Goal: Task Accomplishment & Management: Use online tool/utility

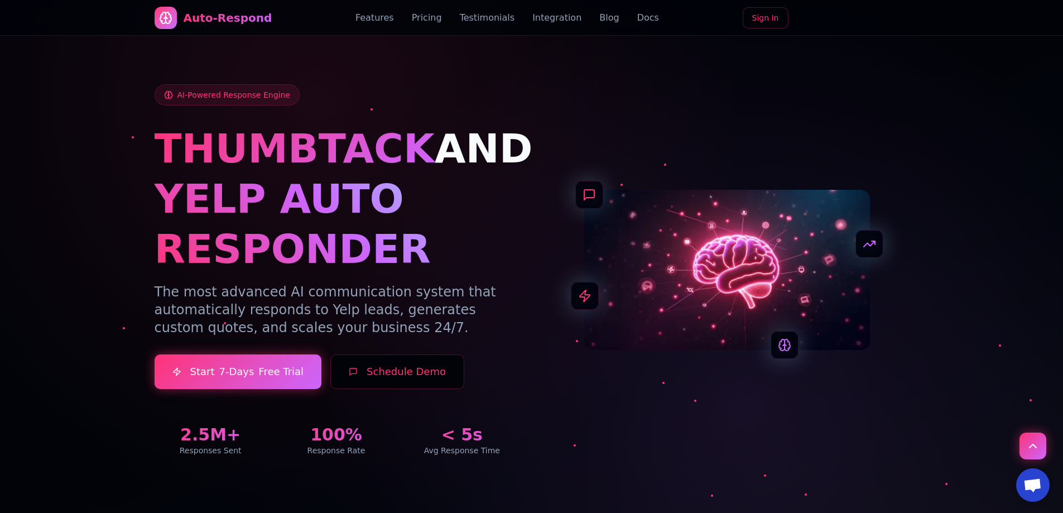
drag, startPoint x: 617, startPoint y: 381, endPoint x: 630, endPoint y: 155, distance: 226.9
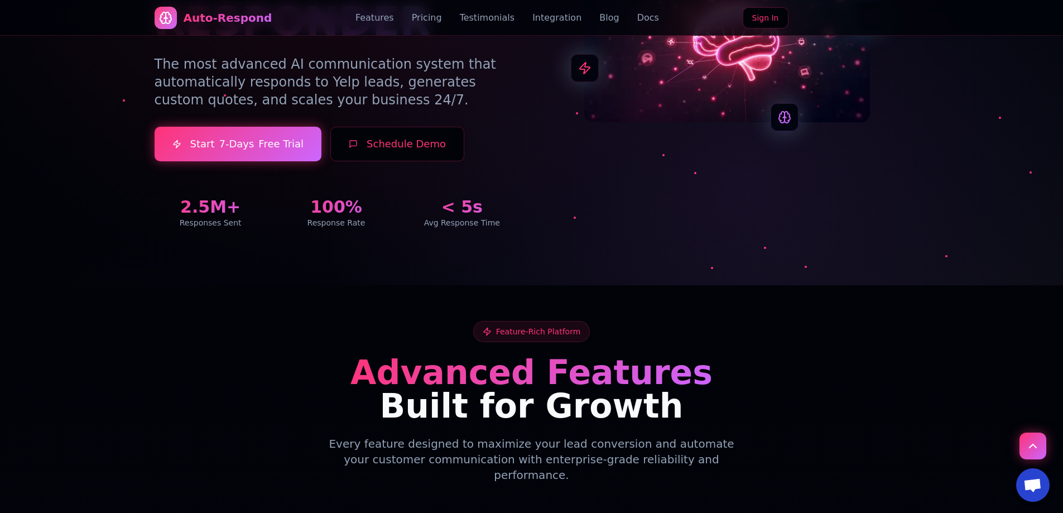
scroll to position [207, 0]
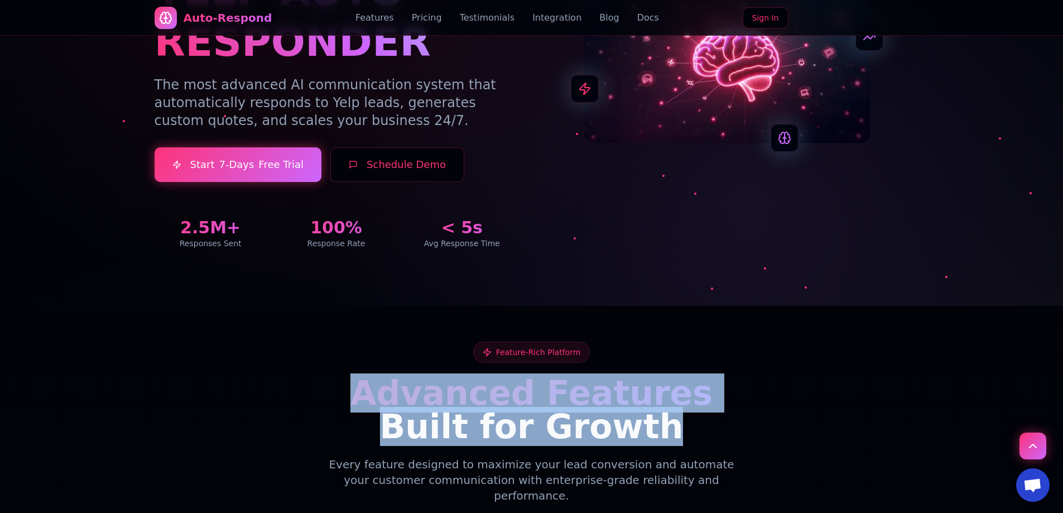
drag, startPoint x: 380, startPoint y: 398, endPoint x: 697, endPoint y: 422, distance: 317.7
click at [697, 422] on h2 "Advanced Features Built for Growth" at bounding box center [532, 409] width 754 height 67
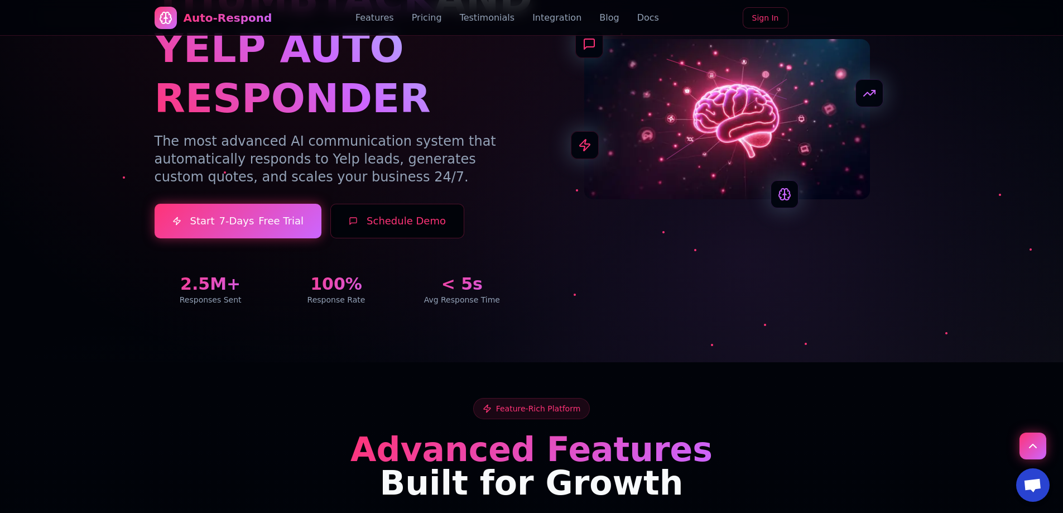
scroll to position [0, 0]
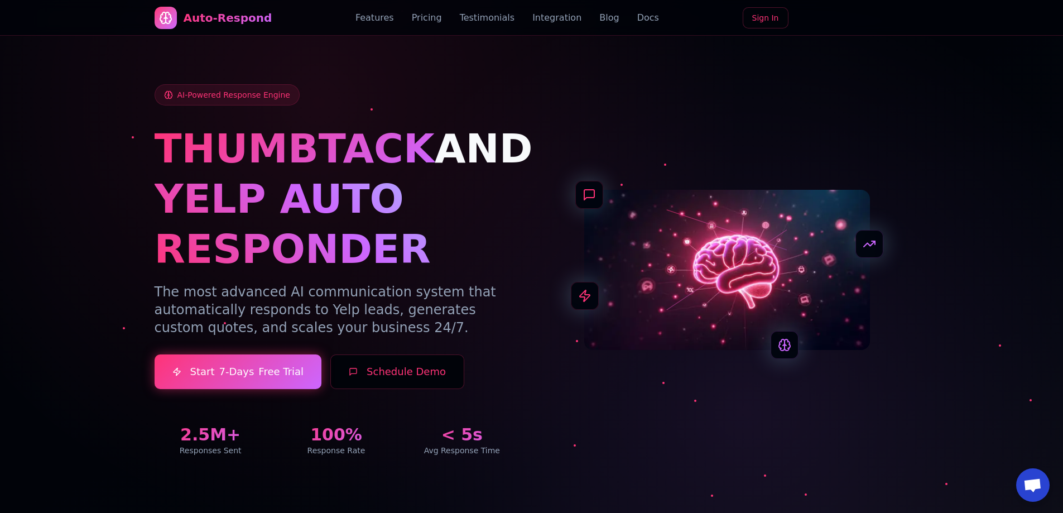
drag, startPoint x: 516, startPoint y: 296, endPoint x: 261, endPoint y: 89, distance: 328.3
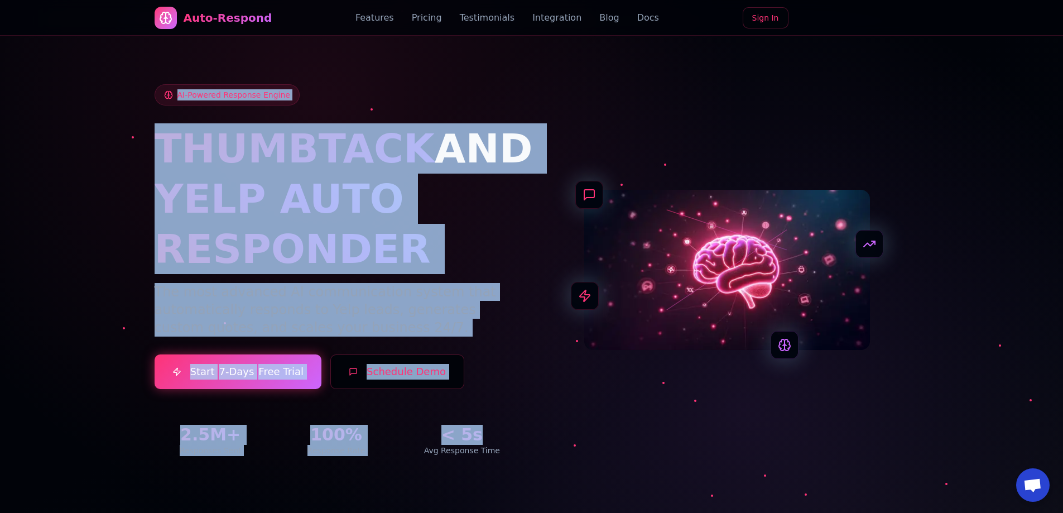
drag, startPoint x: 164, startPoint y: 66, endPoint x: 583, endPoint y: 350, distance: 506.5
click at [570, 414] on div "AI-Powered Response Engine THUMBTACK AND YELP AUTO RESPONDER The most advanced …" at bounding box center [531, 257] width 781 height 452
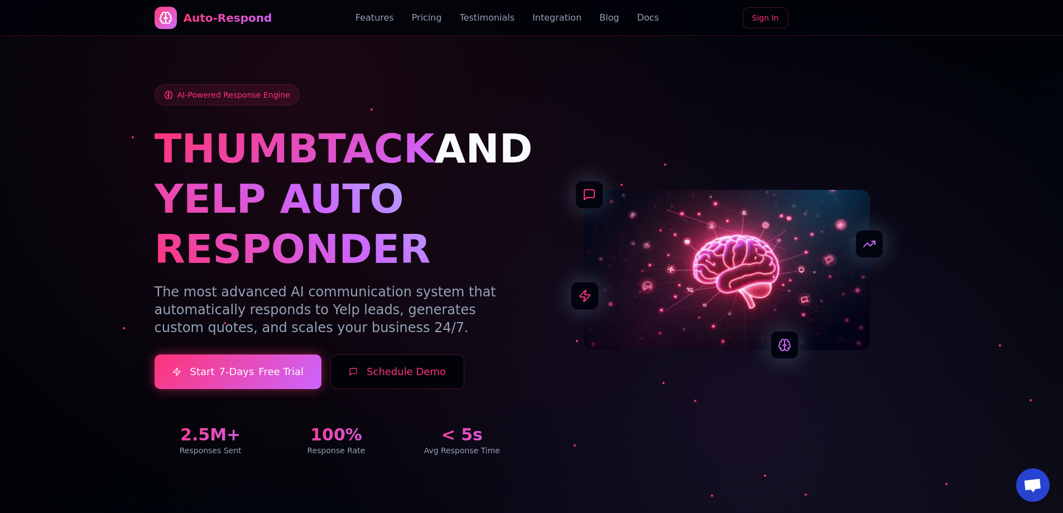
click at [583, 320] on div at bounding box center [727, 270] width 364 height 161
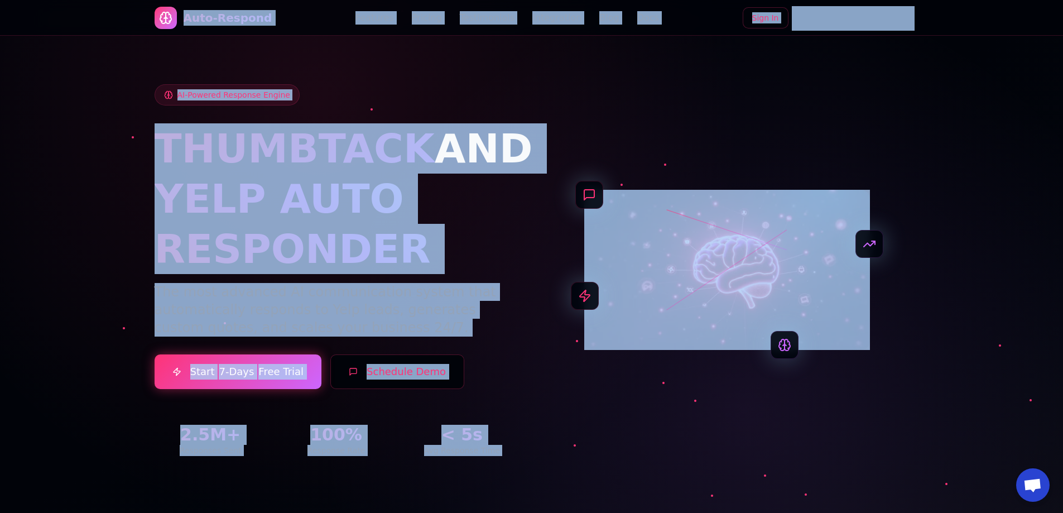
click at [587, 187] on div at bounding box center [589, 195] width 28 height 28
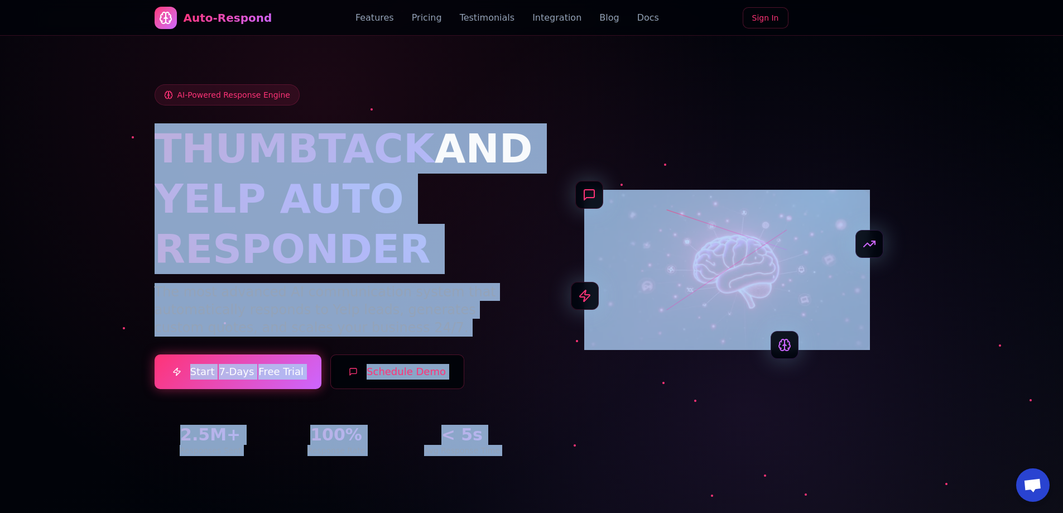
drag, startPoint x: 505, startPoint y: 120, endPoint x: 793, endPoint y: 406, distance: 405.5
click at [786, 403] on div "AI-Powered Response Engine THUMBTACK AND YELP AUTO RESPONDER The most advanced …" at bounding box center [532, 269] width 754 height 371
click at [819, 406] on div "AI-Powered Response Engine THUMBTACK AND YELP AUTO RESPONDER The most advanced …" at bounding box center [532, 269] width 754 height 371
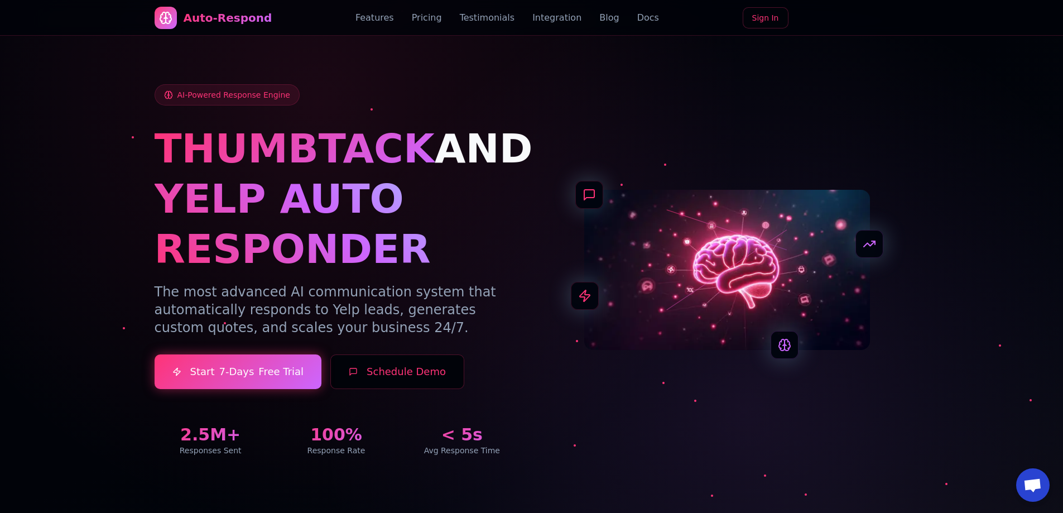
click at [943, 395] on div at bounding box center [531, 256] width 1063 height 513
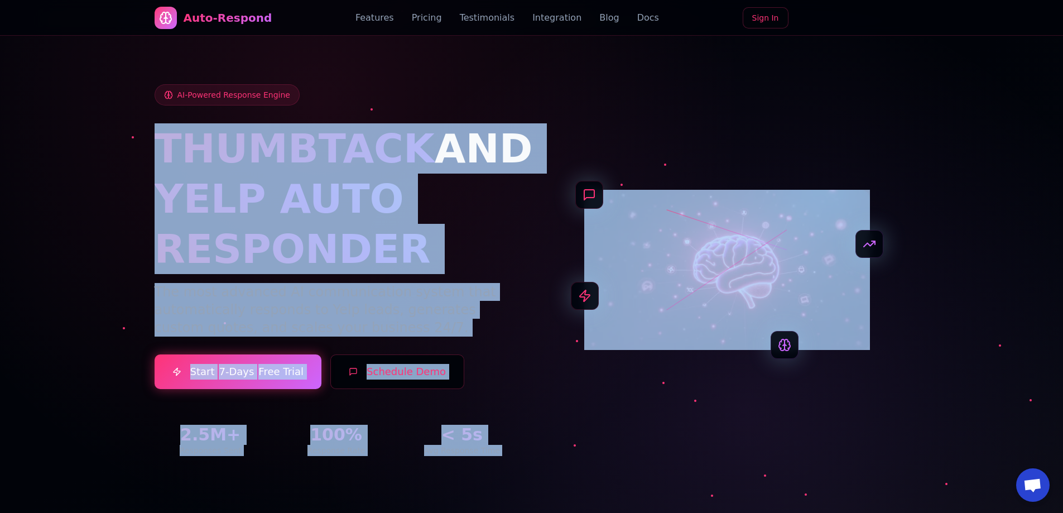
drag, startPoint x: 351, startPoint y: 118, endPoint x: 600, endPoint y: 404, distance: 379.5
click at [587, 401] on div "AI-Powered Response Engine THUMBTACK AND YELP AUTO RESPONDER The most advanced …" at bounding box center [532, 269] width 754 height 371
click at [630, 415] on div "AI-Powered Response Engine THUMBTACK AND YELP AUTO RESPONDER The most advanced …" at bounding box center [532, 269] width 754 height 371
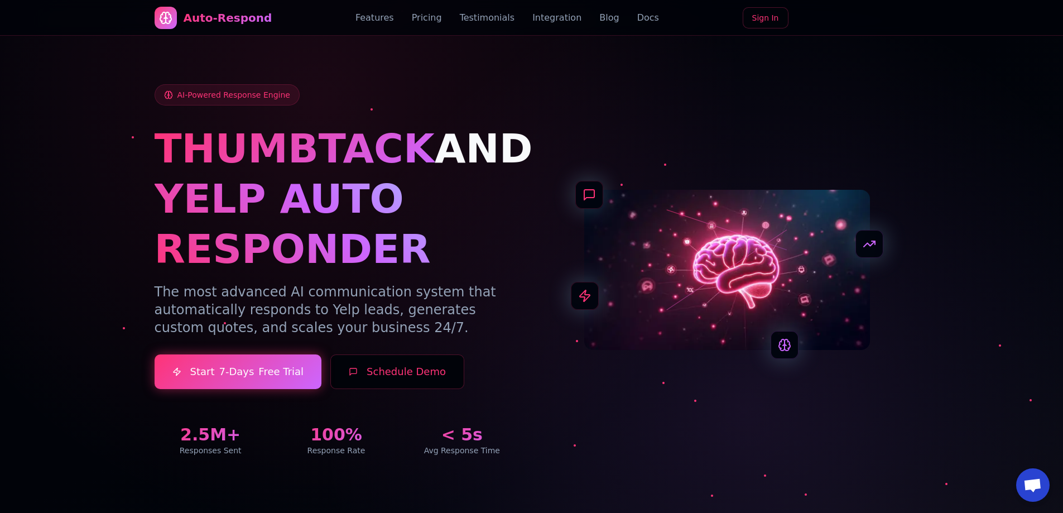
click at [384, 321] on p "The most advanced AI communication system that automatically responds to Yelp l…" at bounding box center [337, 310] width 364 height 54
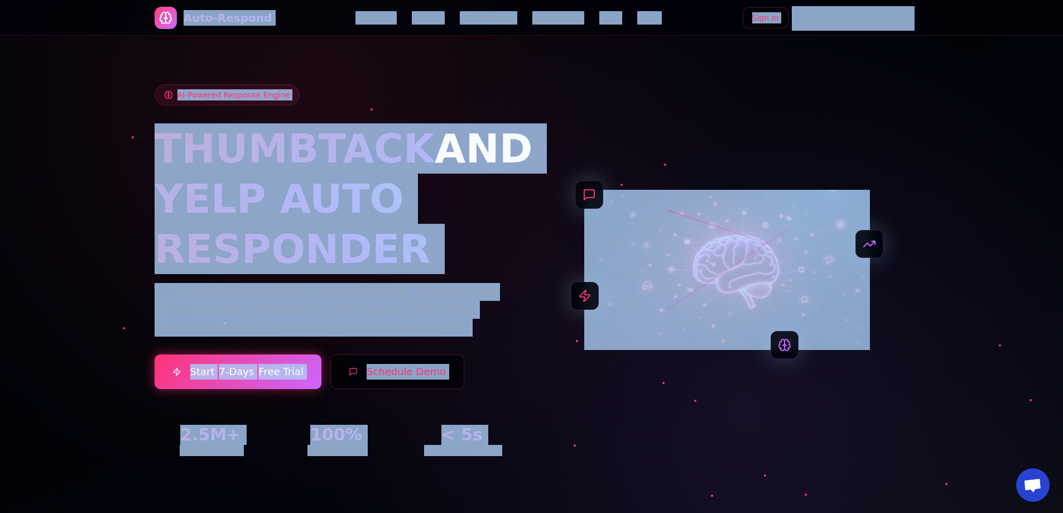
click at [345, 303] on p "The most advanced AI communication system that automatically responds to Yelp l…" at bounding box center [337, 310] width 364 height 54
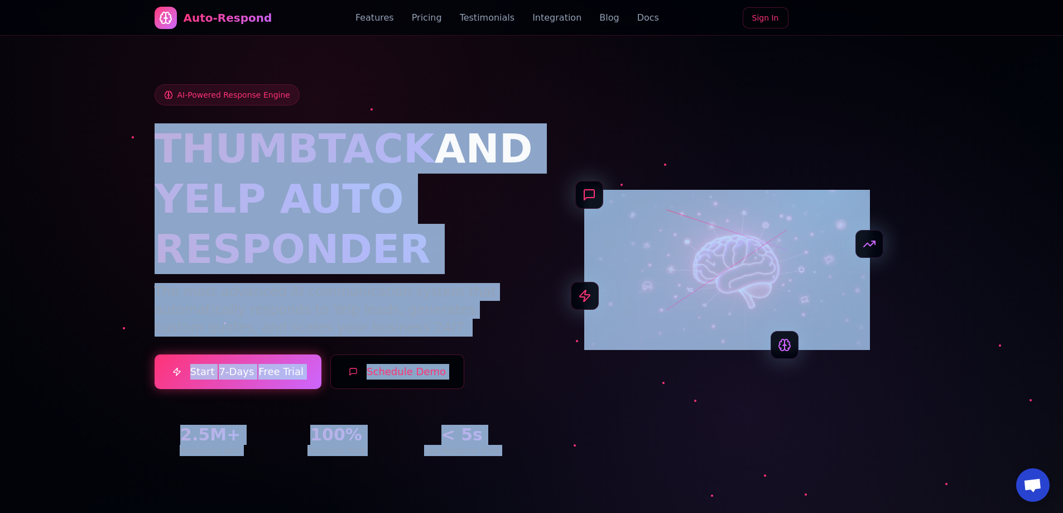
drag, startPoint x: 167, startPoint y: 146, endPoint x: 567, endPoint y: 376, distance: 461.7
click at [564, 365] on div "AI-Powered Response Engine THUMBTACK AND YELP AUTO RESPONDER The most advanced …" at bounding box center [532, 269] width 754 height 371
click at [576, 382] on div "AI-Powered Response Engine THUMBTACK AND YELP AUTO RESPONDER The most advanced …" at bounding box center [532, 269] width 754 height 371
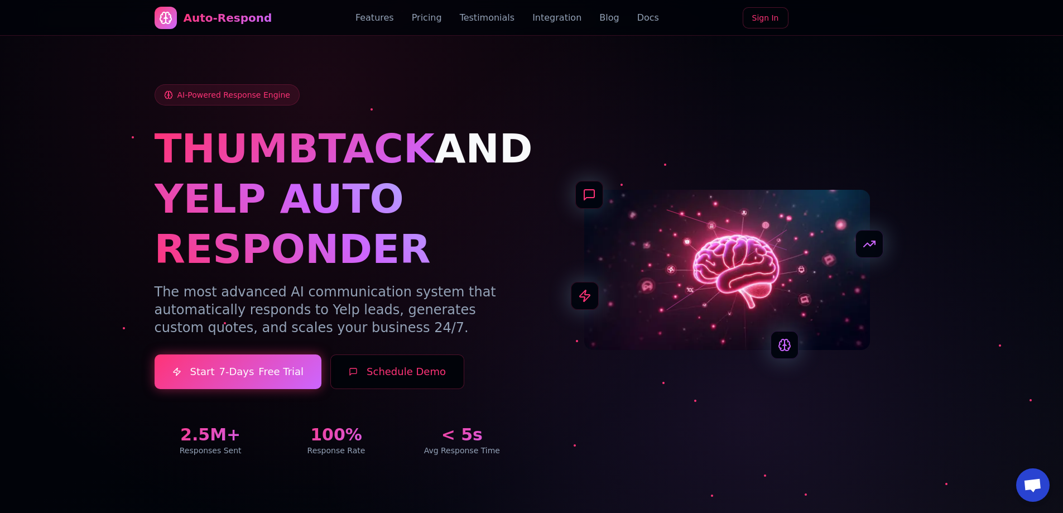
click at [136, 176] on div at bounding box center [531, 256] width 1063 height 513
click at [133, 70] on div at bounding box center [531, 256] width 1063 height 513
click at [379, 23] on link "Features" at bounding box center [374, 17] width 38 height 13
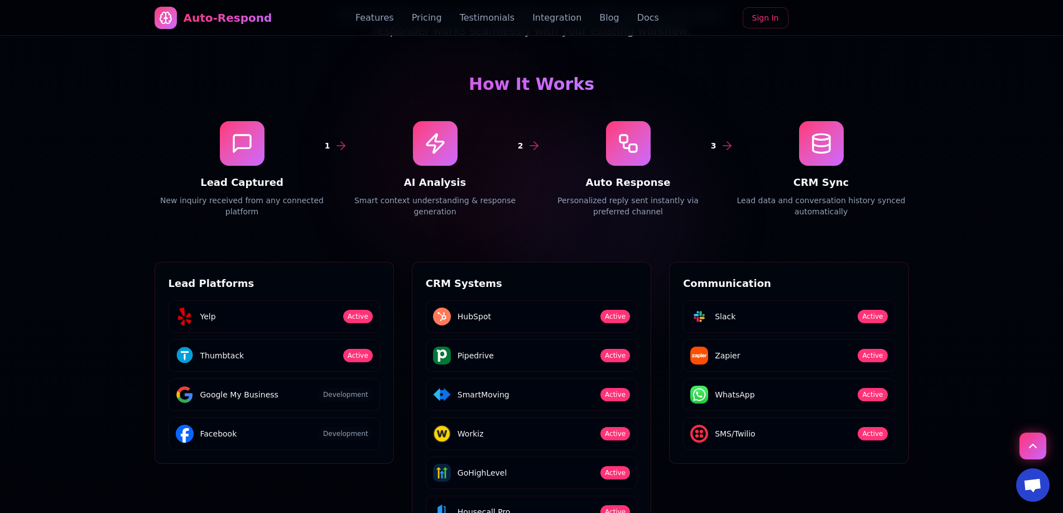
click at [77, 56] on div at bounding box center [531, 216] width 1063 height 649
click at [40, 61] on div at bounding box center [531, 216] width 1063 height 649
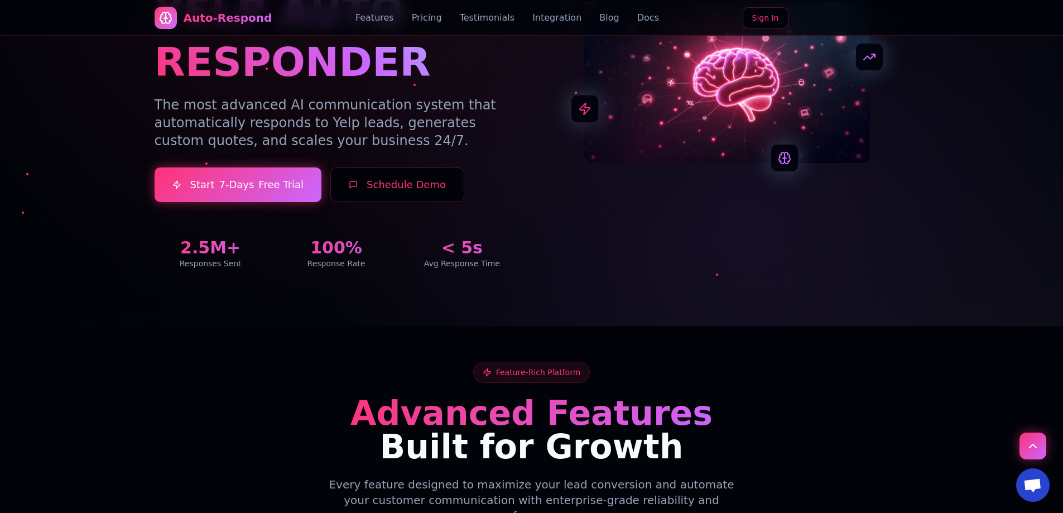
scroll to position [0, 0]
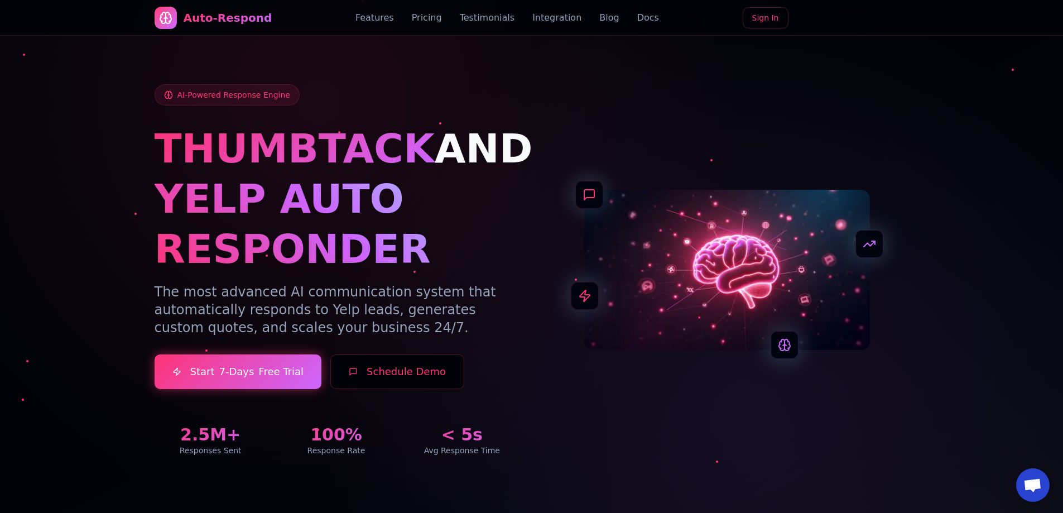
drag, startPoint x: 90, startPoint y: 180, endPoint x: 124, endPoint y: 41, distance: 143.0
drag, startPoint x: 134, startPoint y: 24, endPoint x: 210, endPoint y: 18, distance: 75.5
click at [210, 18] on nav "Auto-Respond Features Pricing Testimonials Integration Blog Docs Sign In" at bounding box center [531, 18] width 1063 height 36
click at [252, 43] on div "AI-Powered Response Engine THUMBTACK AND YELP AUTO RESPONDER The most advanced …" at bounding box center [531, 257] width 781 height 452
drag, startPoint x: 152, startPoint y: 0, endPoint x: 718, endPoint y: 248, distance: 617.4
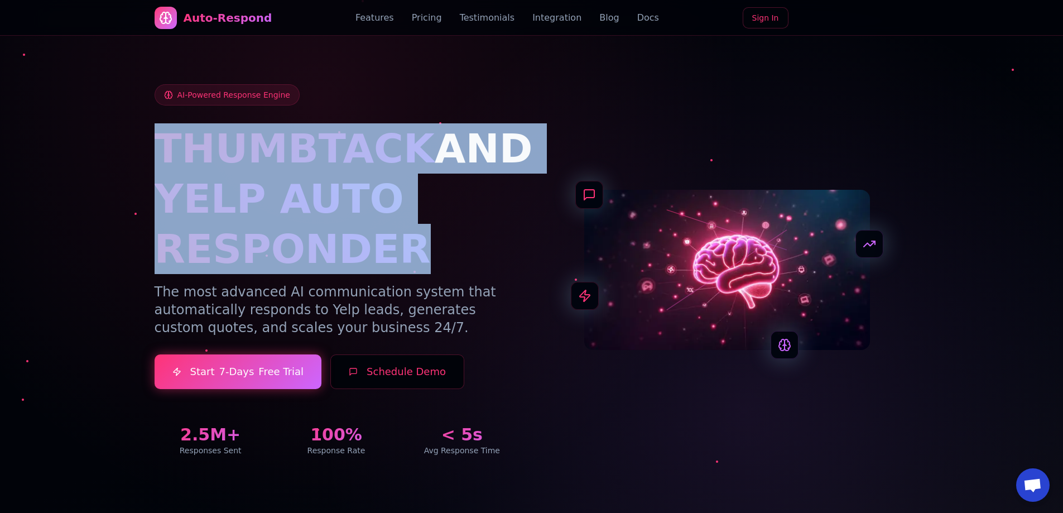
drag, startPoint x: 166, startPoint y: 144, endPoint x: 450, endPoint y: 260, distance: 306.5
click at [450, 260] on div "THUMBTACK AND YELP AUTO RESPONDER" at bounding box center [337, 198] width 364 height 151
click at [388, 370] on button "Schedule Demo" at bounding box center [397, 371] width 134 height 35
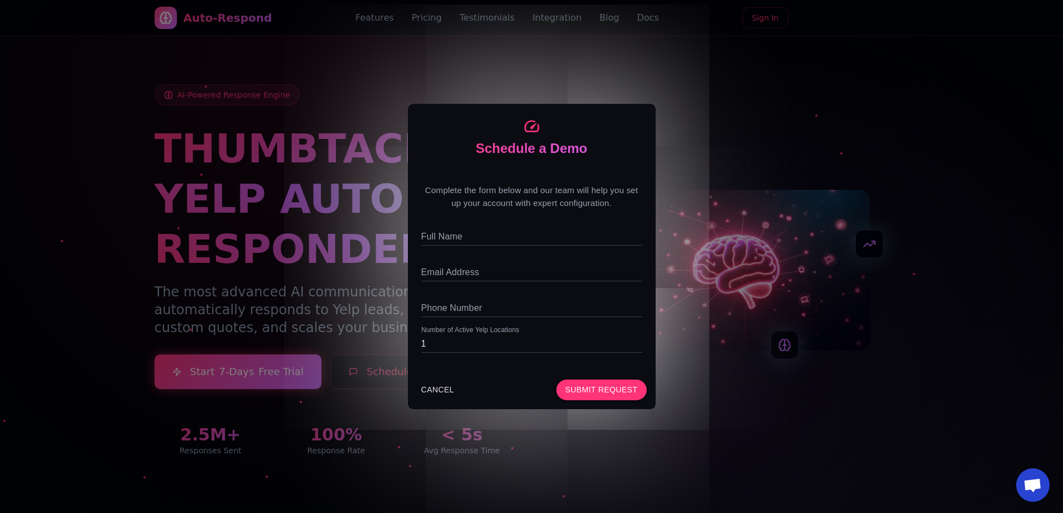
click at [298, 257] on div "Schedule a Demo Complete the form below and our team will help you set up your …" at bounding box center [531, 256] width 1063 height 513
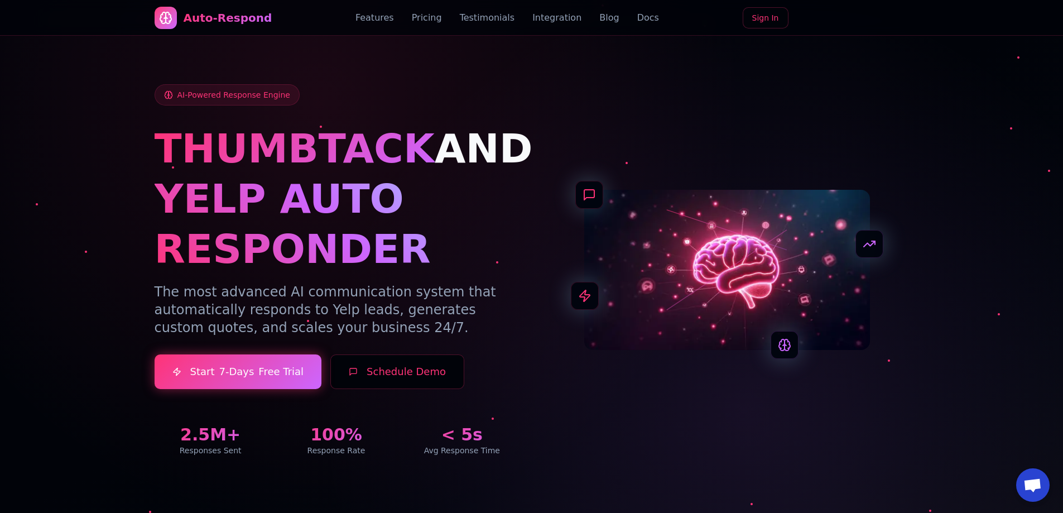
drag, startPoint x: 138, startPoint y: 1, endPoint x: 61, endPoint y: 20, distance: 79.1
click at [61, 20] on nav "Auto-Respond Features Pricing Testimonials Integration Blog Docs Sign In" at bounding box center [531, 18] width 1063 height 36
click at [769, 17] on link "Sign In" at bounding box center [765, 17] width 46 height 21
click at [767, 21] on link "Sign In" at bounding box center [765, 17] width 46 height 21
